Goal: Navigation & Orientation: Find specific page/section

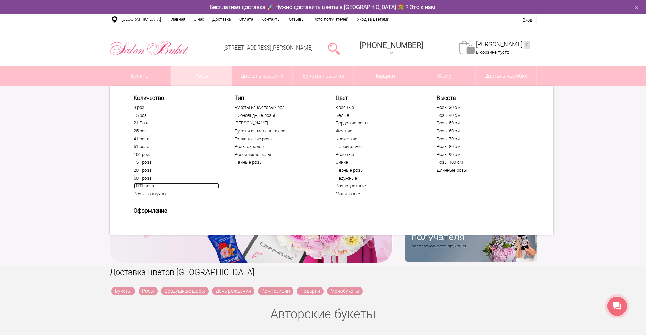
click at [142, 186] on link "1001 роза" at bounding box center [176, 186] width 85 height 6
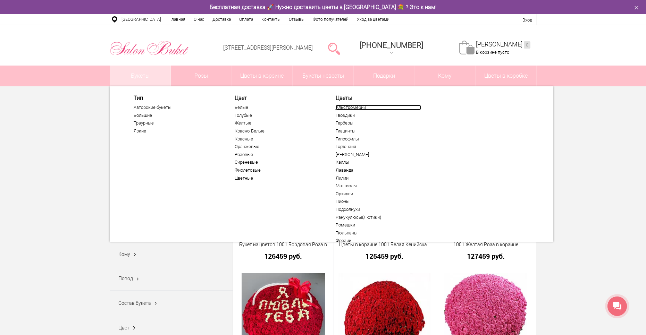
click at [353, 107] on link "Альстромерии" at bounding box center [378, 108] width 85 height 6
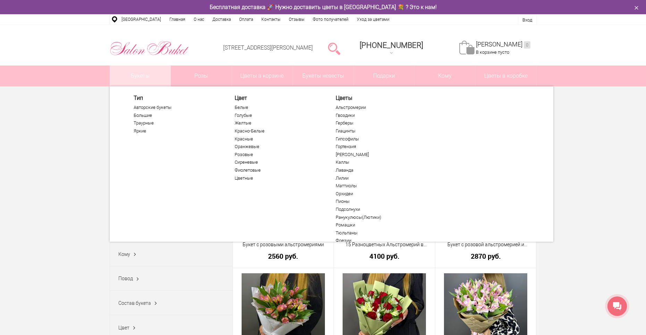
scroll to position [35, 0]
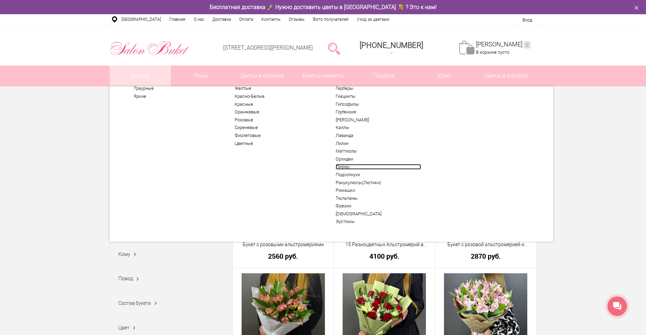
click at [352, 167] on link "Пионы" at bounding box center [378, 167] width 85 height 6
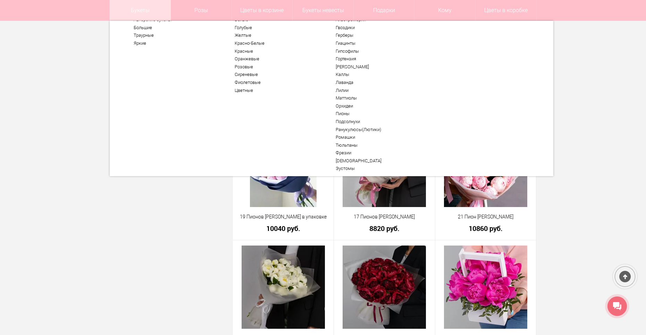
scroll to position [37, 0]
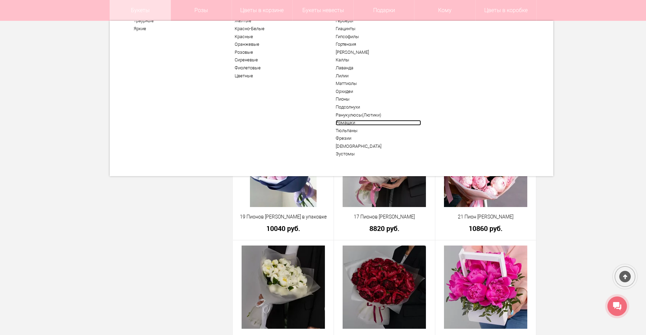
click at [350, 122] on link "Ромашки" at bounding box center [378, 123] width 85 height 6
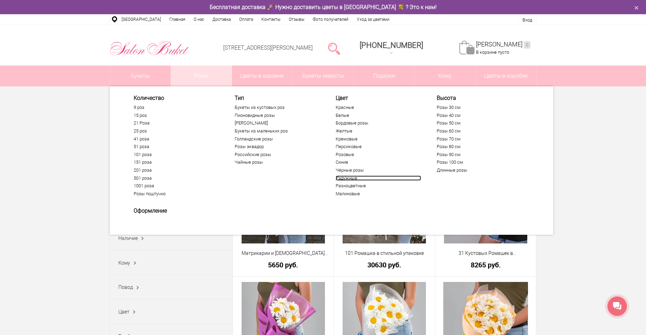
click at [355, 176] on link "Радужные" at bounding box center [378, 179] width 85 height 6
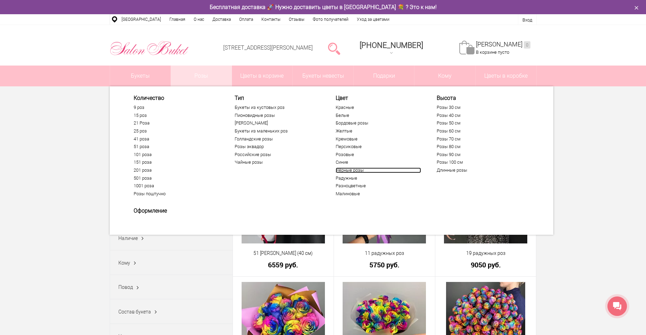
click at [347, 169] on link "Чёрные розы" at bounding box center [378, 171] width 85 height 6
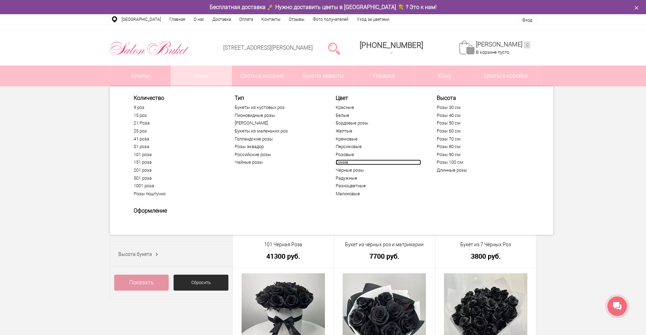
click at [342, 162] on link "Синие" at bounding box center [378, 163] width 85 height 6
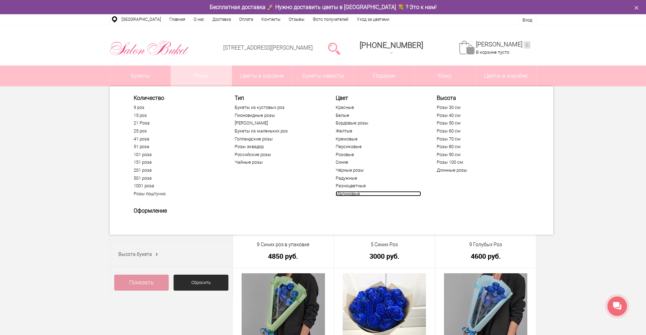
click at [353, 193] on link "Малиновые" at bounding box center [378, 194] width 85 height 6
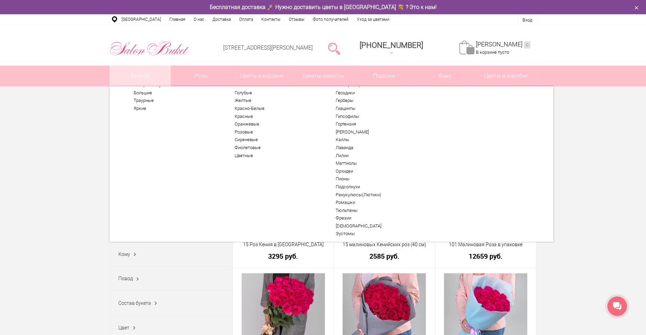
scroll to position [37, 0]
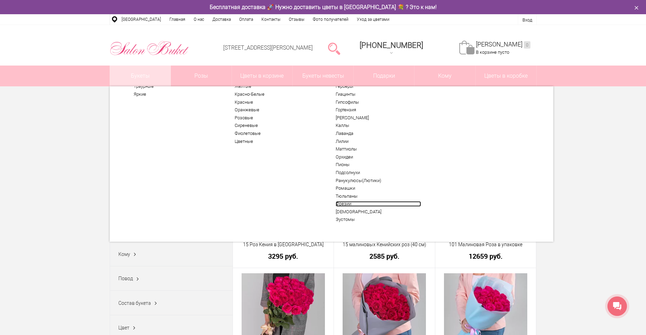
click at [340, 203] on link "Фрезии" at bounding box center [378, 204] width 85 height 6
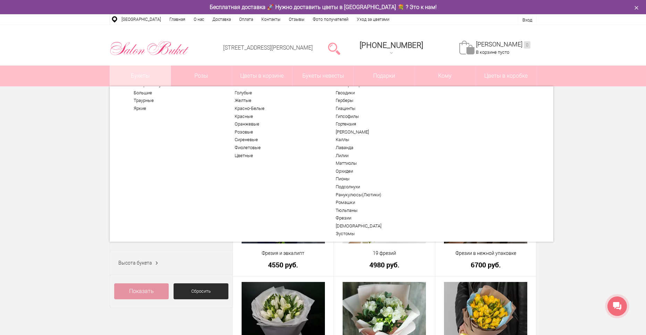
scroll to position [37, 0]
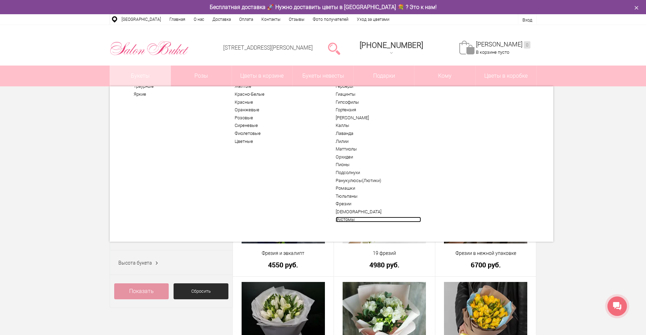
click at [348, 221] on link "Эустомы" at bounding box center [378, 220] width 85 height 6
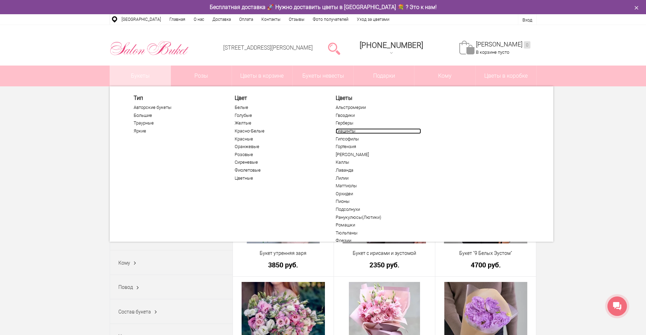
click at [337, 130] on link "Гиацинты" at bounding box center [378, 131] width 85 height 6
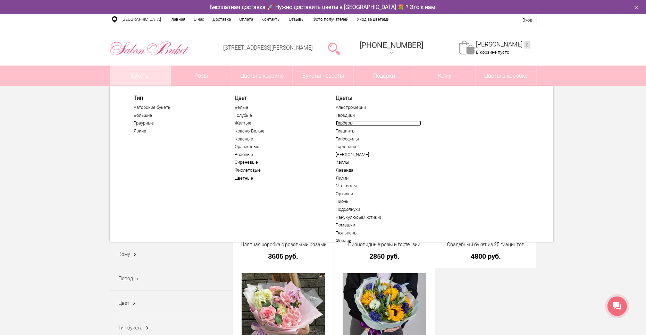
click at [346, 124] on link "Герберы" at bounding box center [378, 123] width 85 height 6
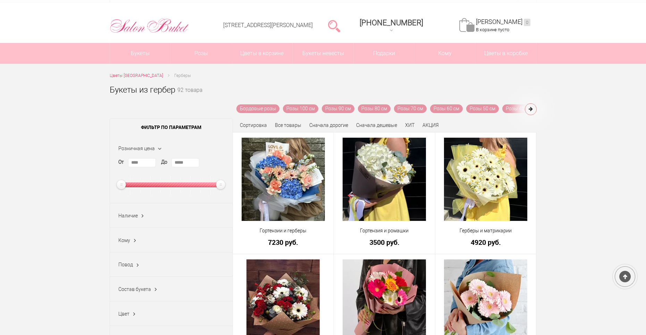
scroll to position [35, 0]
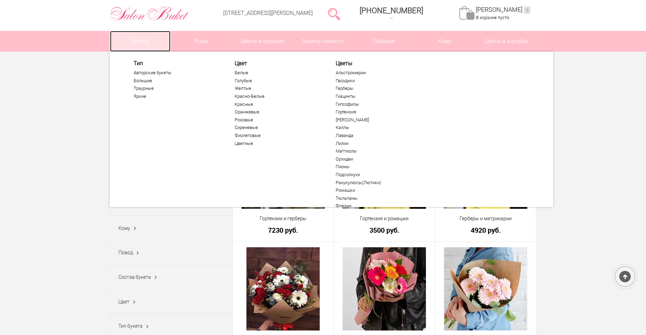
click at [136, 43] on link "Букеты" at bounding box center [140, 41] width 61 height 21
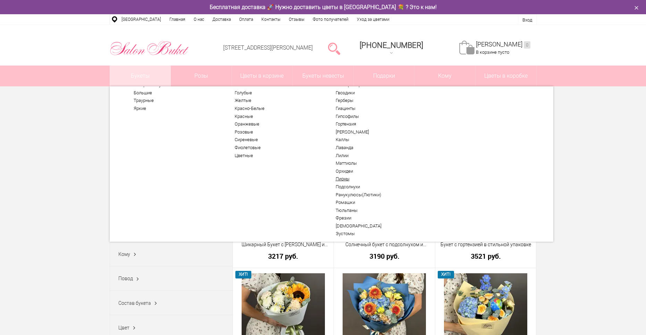
scroll to position [35, 0]
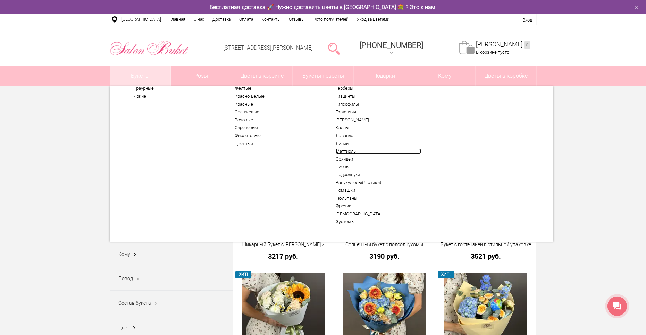
click at [348, 152] on link "Маттиолы" at bounding box center [378, 152] width 85 height 6
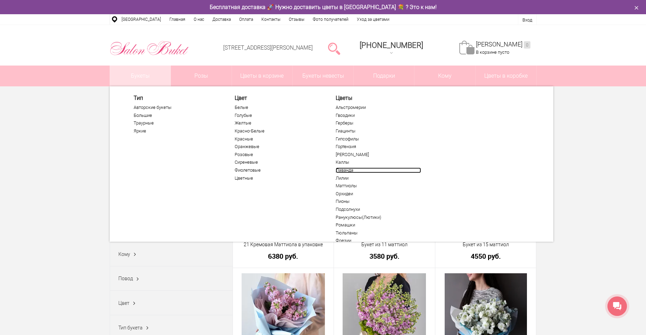
click at [347, 170] on link "Лаванда" at bounding box center [378, 171] width 85 height 6
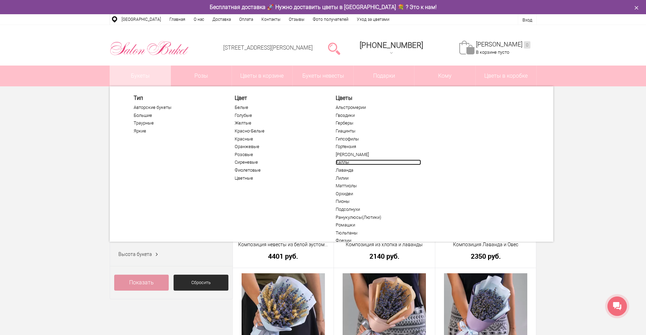
click at [344, 161] on link "Каллы" at bounding box center [378, 163] width 85 height 6
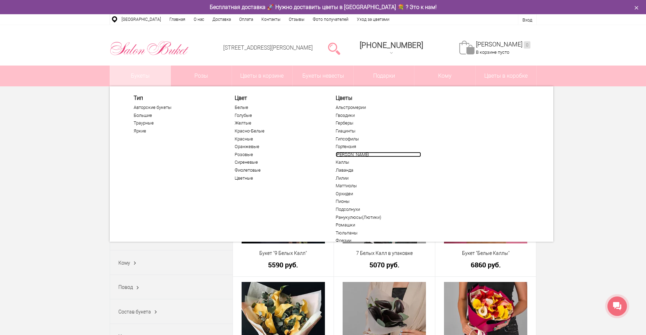
click at [337, 152] on link "[PERSON_NAME]" at bounding box center [378, 155] width 85 height 6
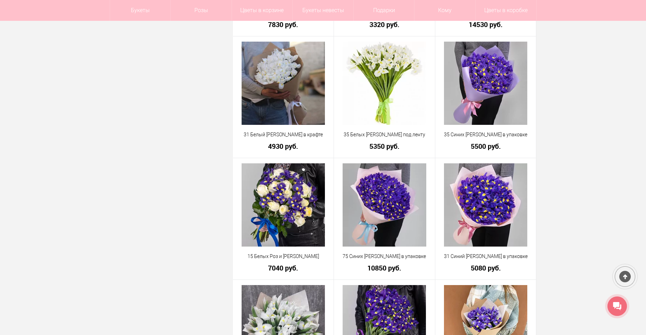
scroll to position [625, 0]
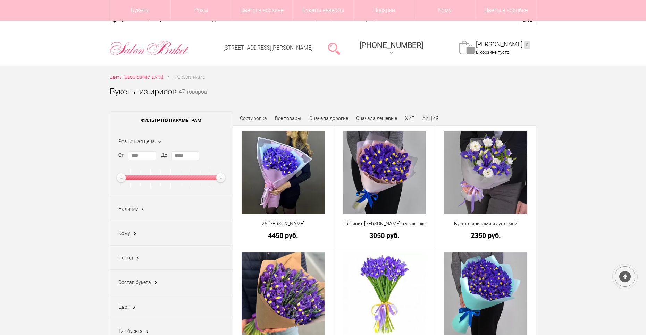
scroll to position [625, 0]
